Goal: Information Seeking & Learning: Learn about a topic

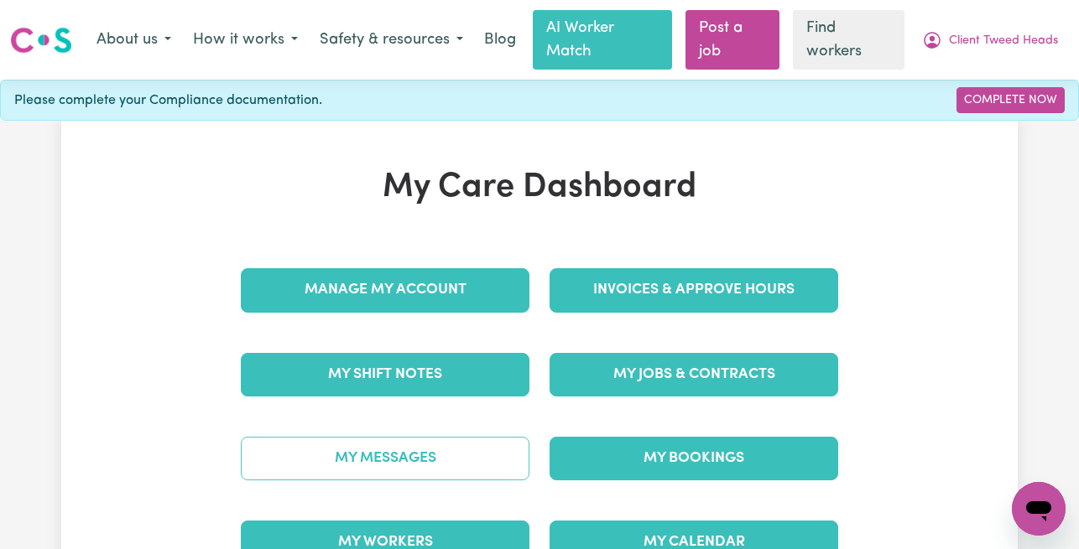
click at [383, 469] on link "My Messages" at bounding box center [385, 459] width 289 height 44
